Goal: Information Seeking & Learning: Learn about a topic

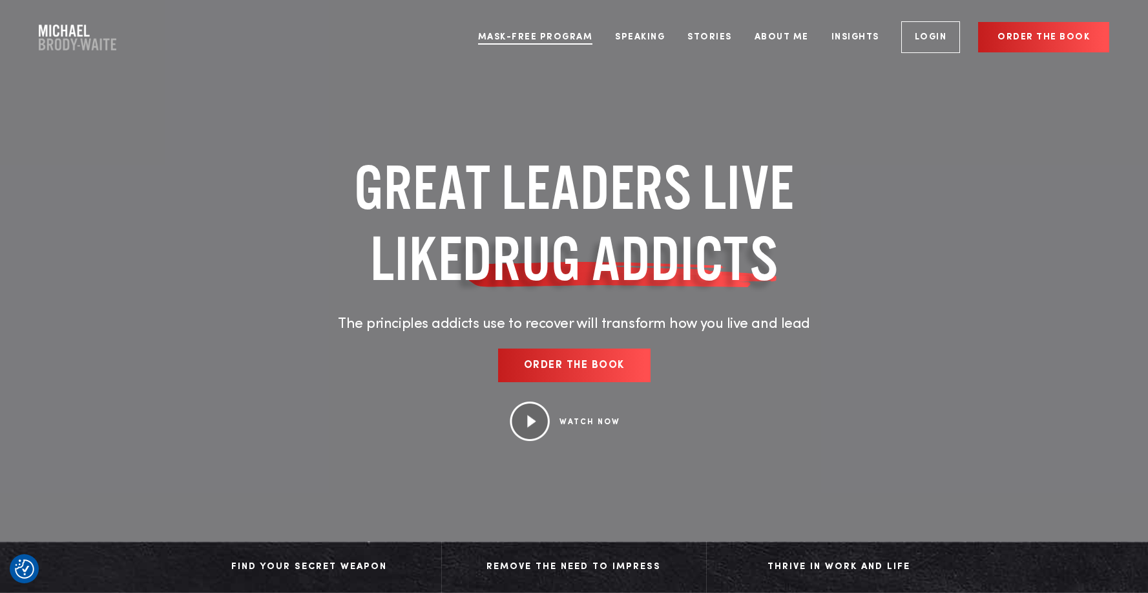
click at [565, 21] on link "Mask-Free Program" at bounding box center [535, 37] width 134 height 48
click at [649, 36] on link "Speaking" at bounding box center [639, 37] width 69 height 48
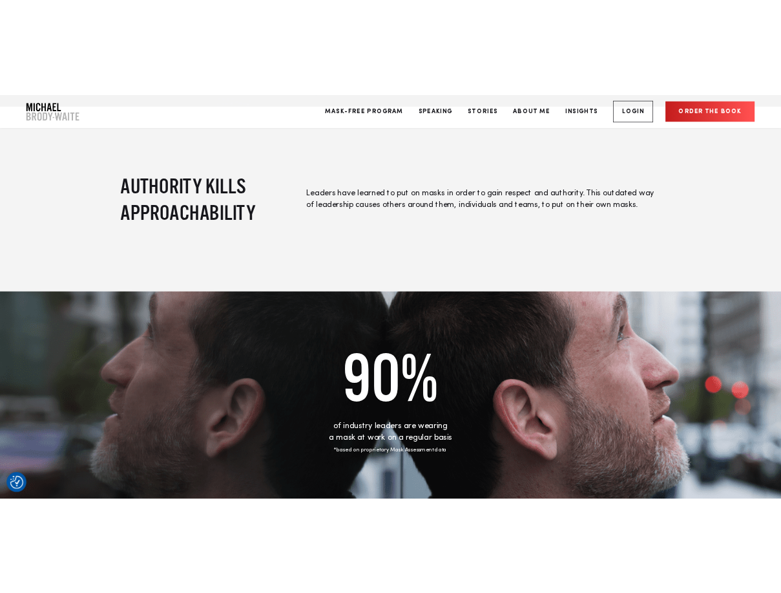
scroll to position [440, 0]
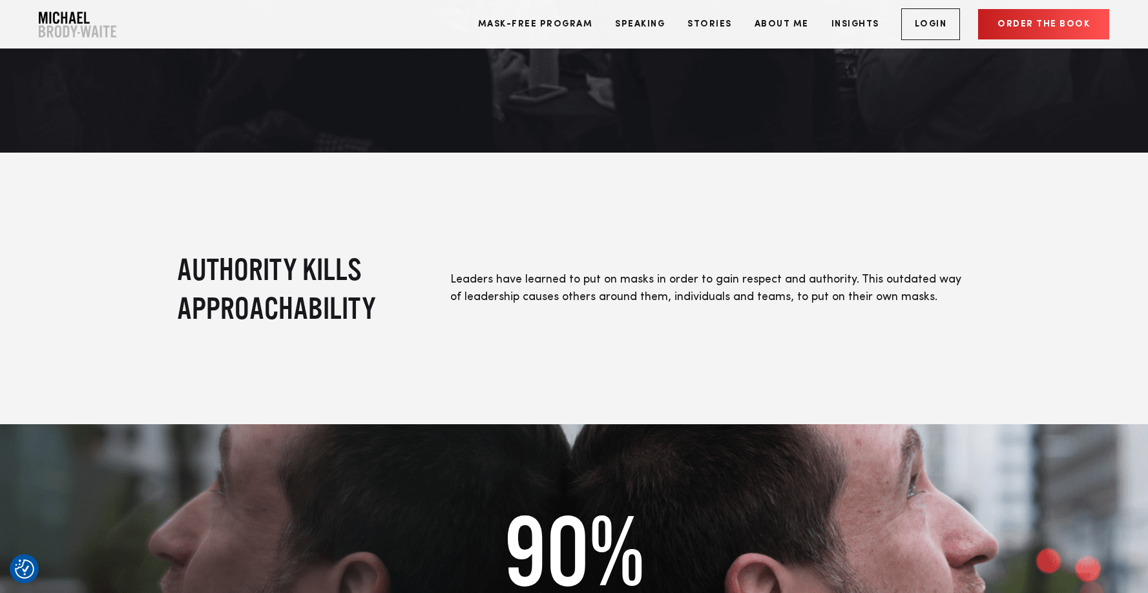
click at [649, 451] on div "90% of industry leaders are wearing a mask at work on a regular basis *based on…" at bounding box center [574, 577] width 646 height 306
